Goal: Information Seeking & Learning: Learn about a topic

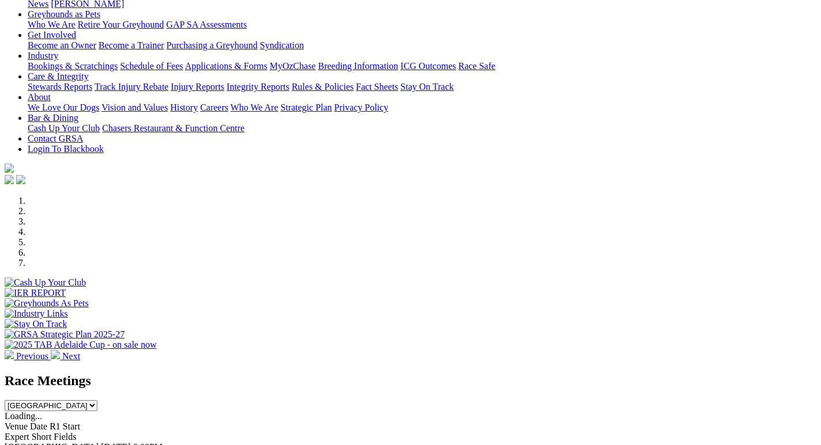
scroll to position [288, 0]
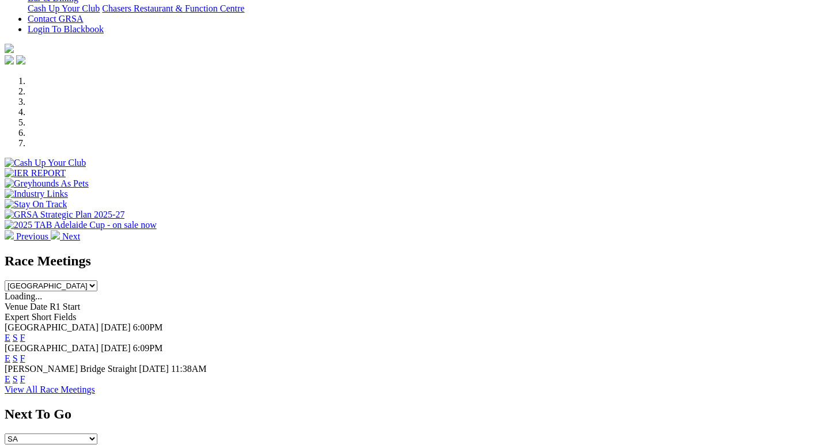
click at [25, 333] on link "F" at bounding box center [22, 338] width 5 height 10
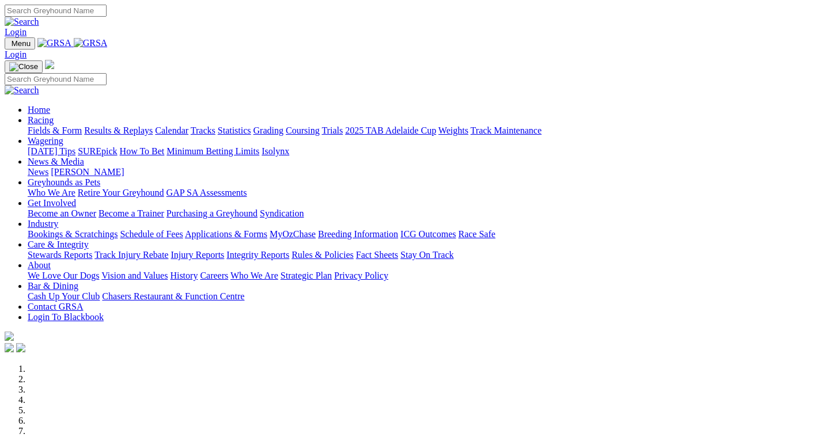
scroll to position [288, 0]
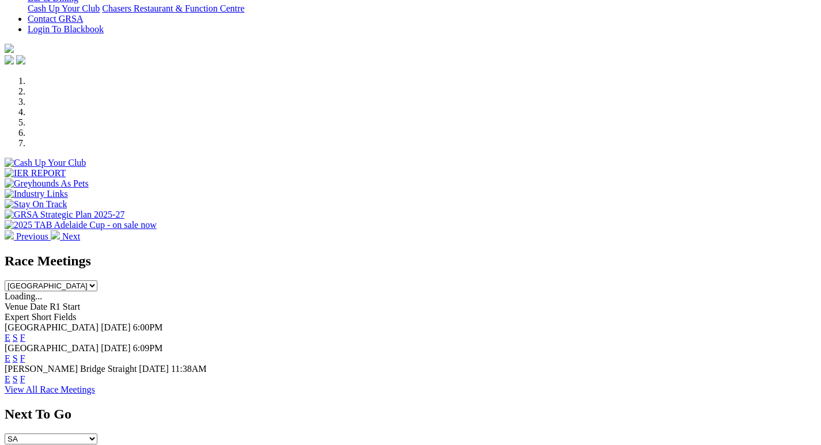
click at [25, 374] on link "F" at bounding box center [22, 379] width 5 height 10
